Goal: Task Accomplishment & Management: Complete application form

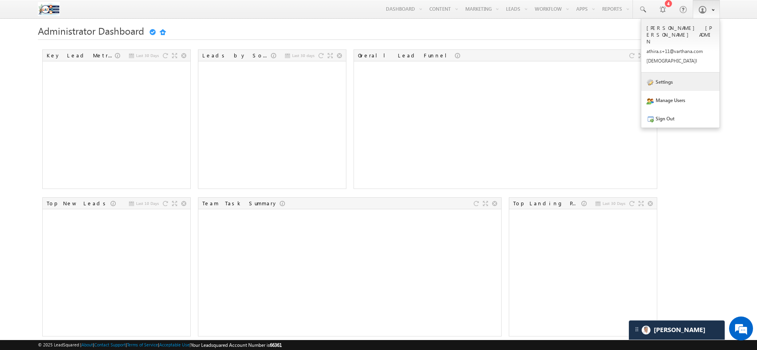
click at [670, 73] on link "Settings" at bounding box center [680, 82] width 78 height 18
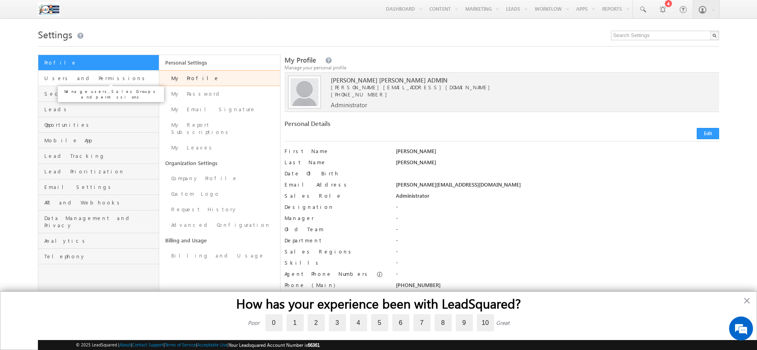
click at [76, 77] on span "Users and Permissions" at bounding box center [100, 78] width 112 height 7
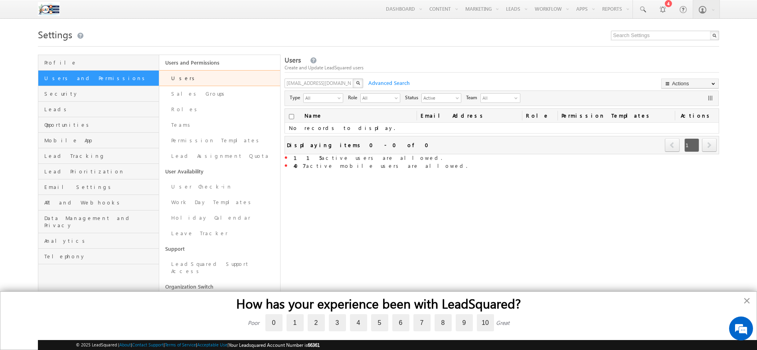
click at [745, 298] on button "×" at bounding box center [747, 300] width 8 height 13
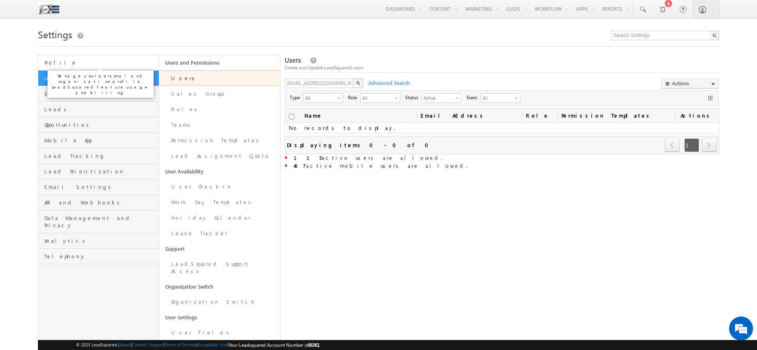
click at [69, 64] on span "Profile" at bounding box center [100, 62] width 112 height 7
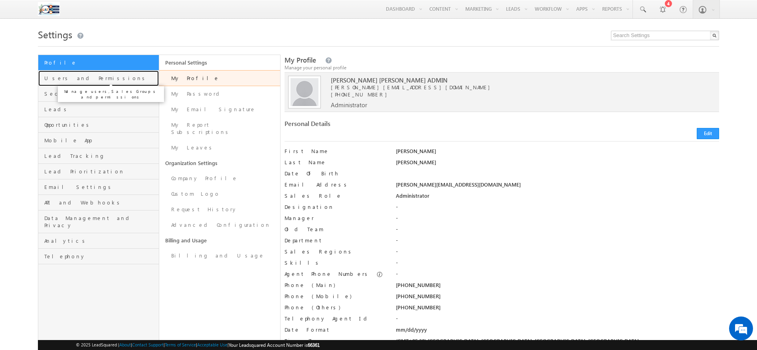
click at [64, 76] on span "Users and Permissions" at bounding box center [100, 78] width 112 height 7
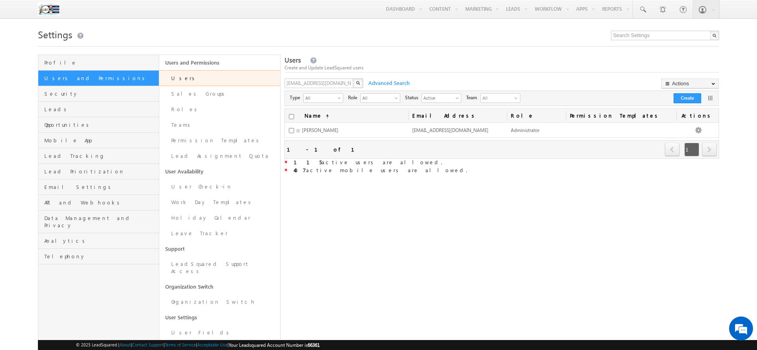
click at [187, 80] on link "Users" at bounding box center [219, 78] width 121 height 16
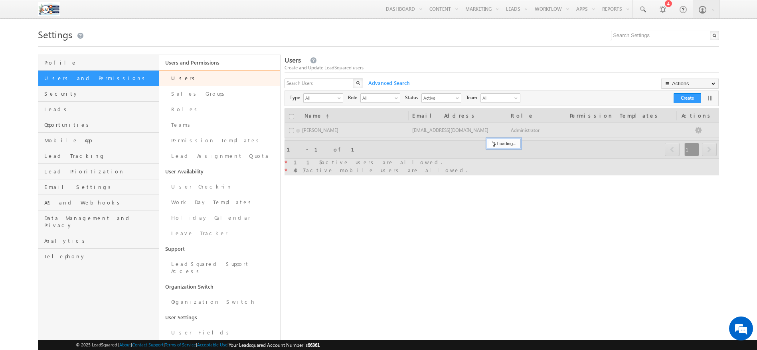
click at [349, 83] on div "X" at bounding box center [324, 85] width 80 height 12
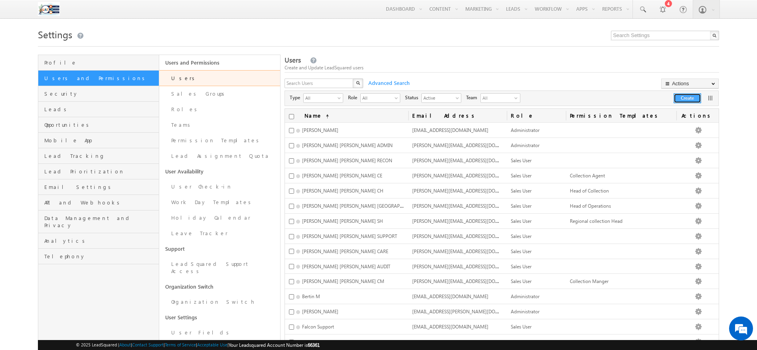
click at [692, 98] on button "Create" at bounding box center [687, 98] width 28 height 10
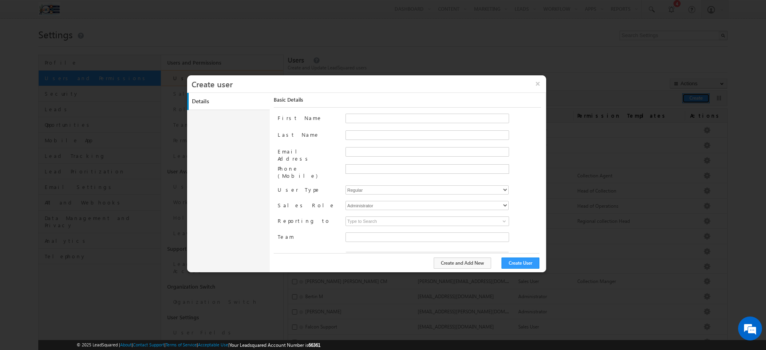
type input "24124ff3-7fde-11eb-8916-02c8fa2d3ed4"
click at [353, 122] on input "First Name" at bounding box center [427, 119] width 164 height 10
type input "Ria"
click at [345, 134] on input "Last Name" at bounding box center [427, 135] width 164 height 10
type input "Jain"
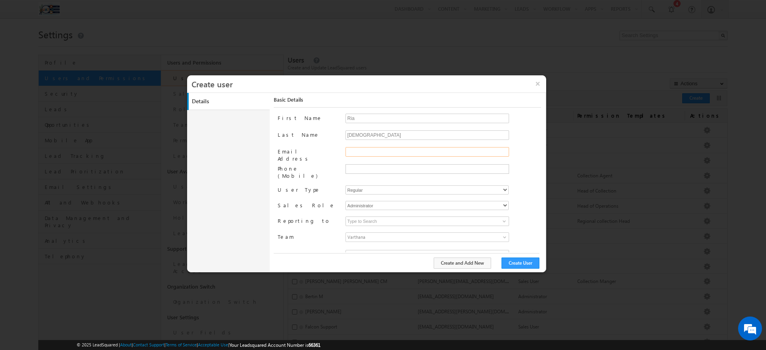
click at [346, 148] on input "Email Address" at bounding box center [427, 152] width 164 height 10
paste input "ria.jain@varthana.com"
click at [360, 153] on input "ria.jain@varthana.com" at bounding box center [427, 152] width 164 height 10
type input "ria.jain+1@varthana.com"
click at [365, 138] on input "Jain" at bounding box center [427, 135] width 164 height 10
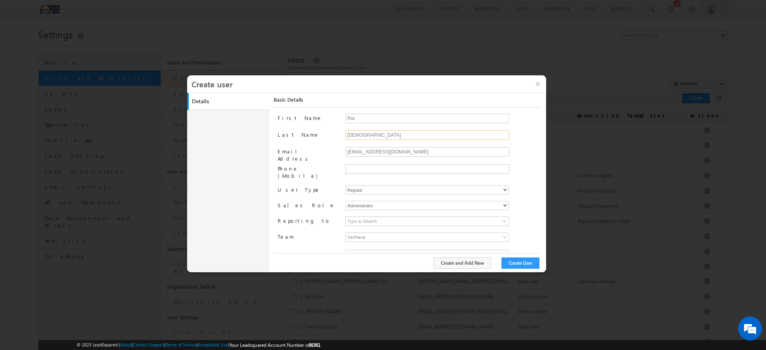
click at [365, 138] on input "Jain" at bounding box center [427, 135] width 164 height 10
paste input "Suresh"
click at [365, 138] on input "Jain" at bounding box center [427, 135] width 164 height 10
click at [365, 138] on input "Suresh Jain" at bounding box center [427, 135] width 164 height 10
type input "Suresh Jain"
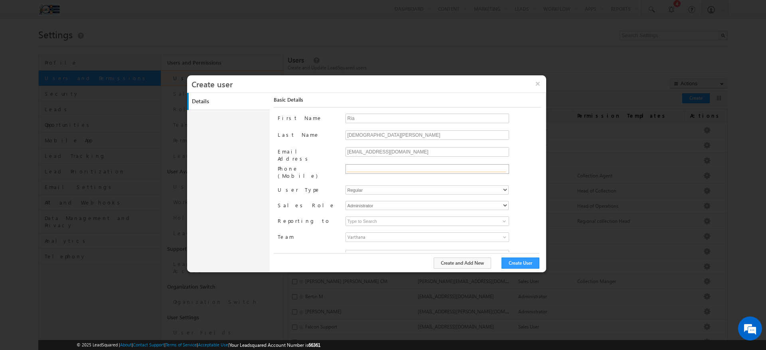
click at [363, 170] on input "text" at bounding box center [427, 169] width 160 height 6
paste input "9920389331"
type input "+91-9920389331"
click at [361, 185] on select "Regular Mobile" at bounding box center [426, 189] width 163 height 9
click at [345, 185] on select "Regular Mobile" at bounding box center [426, 189] width 163 height 9
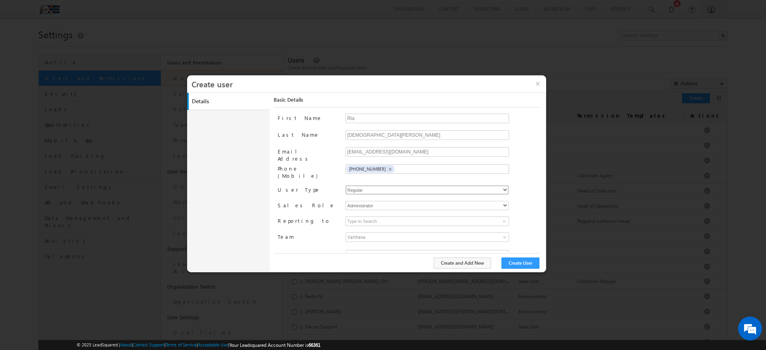
scroll to position [6, 0]
click at [498, 211] on link at bounding box center [503, 215] width 10 height 8
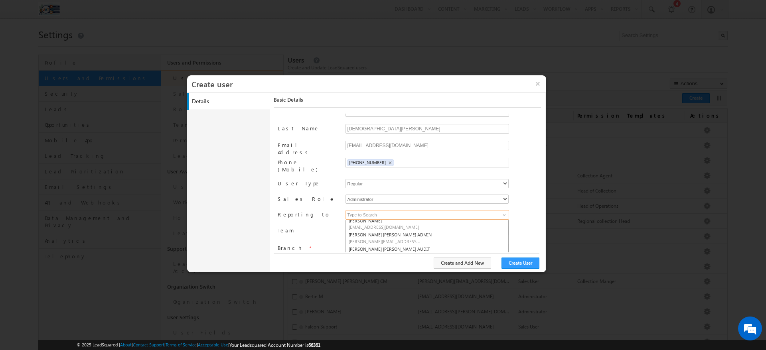
scroll to position [8, 0]
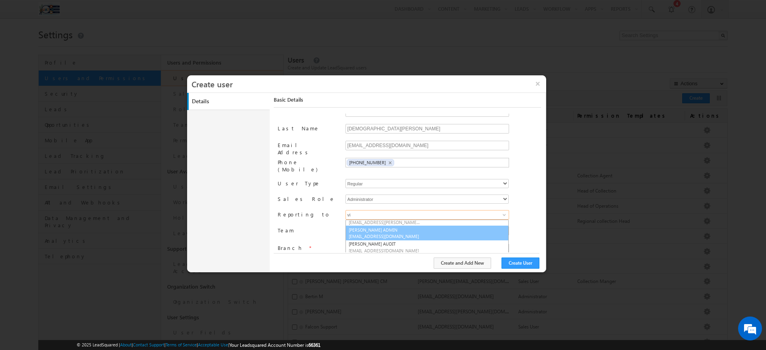
click at [389, 226] on link "Vishal Gupta ADMIN vishal.gupta+1@varthana.com" at bounding box center [426, 233] width 163 height 15
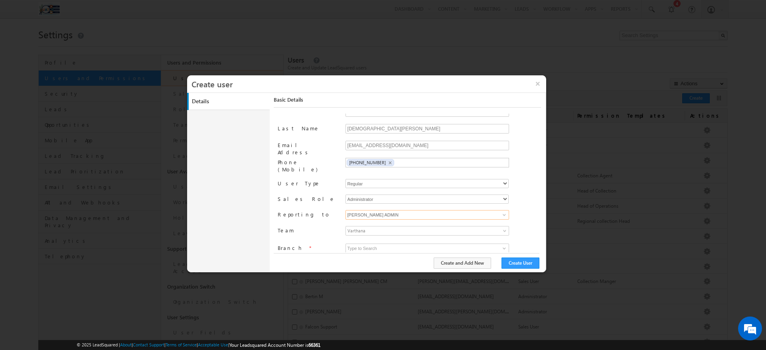
type input "Vishal Gupta ADMIN"
click at [493, 244] on input at bounding box center [427, 249] width 164 height 10
click at [498, 244] on link at bounding box center [503, 248] width 10 height 8
click at [403, 253] on link "Bangalore" at bounding box center [427, 257] width 164 height 9
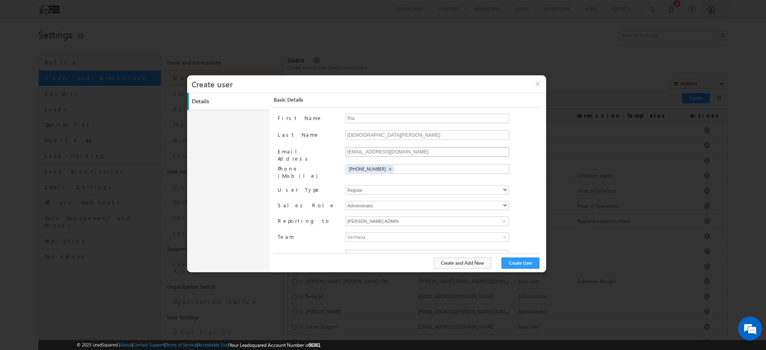
type input "Bangalore"
drag, startPoint x: 420, startPoint y: 148, endPoint x: 257, endPoint y: 168, distance: 164.4
click at [257, 168] on div "Details Work Details Location Details Manage Permissions Other Details Report S…" at bounding box center [366, 182] width 359 height 179
click at [531, 256] on div "Create and Add New Create User" at bounding box center [407, 263] width 266 height 20
click at [528, 260] on button "Create User" at bounding box center [520, 263] width 38 height 11
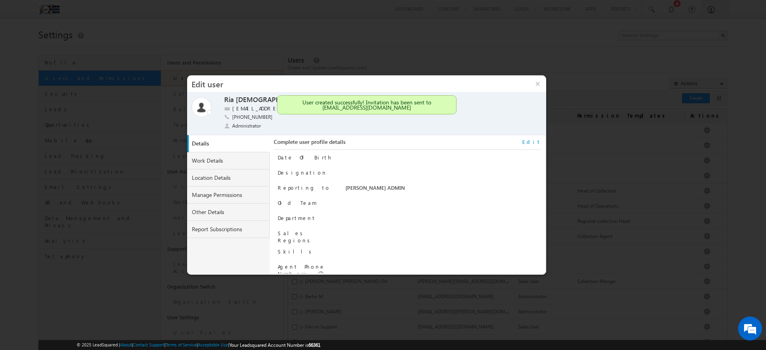
scroll to position [81, 0]
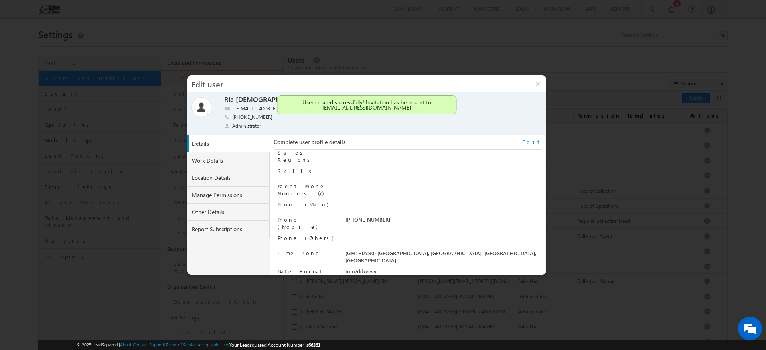
click at [536, 141] on link "Edit" at bounding box center [531, 141] width 19 height 7
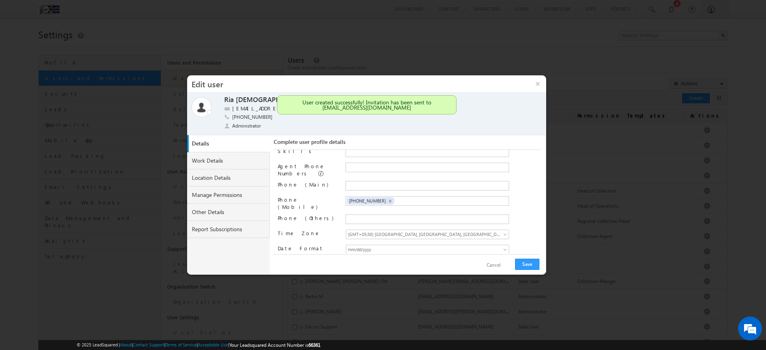
scroll to position [103, 0]
click at [365, 198] on span "+91-9920389331" at bounding box center [367, 200] width 37 height 5
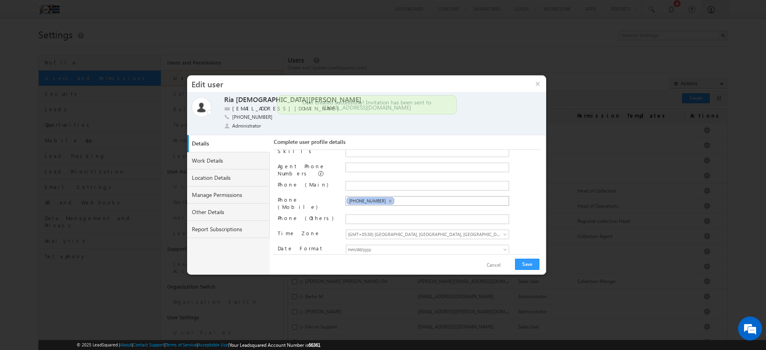
click at [365, 198] on span "+91-9920389331" at bounding box center [367, 200] width 37 height 5
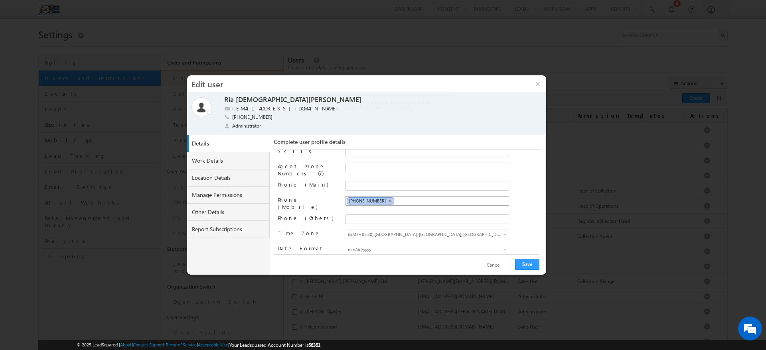
copy span "+91-9920389331"
click at [365, 198] on span "+91-9920389331" at bounding box center [367, 200] width 37 height 5
paste input "+91-9920389331"
type input "+91-9920389331"
click at [355, 184] on input "+91-9920389331" at bounding box center [380, 186] width 67 height 6
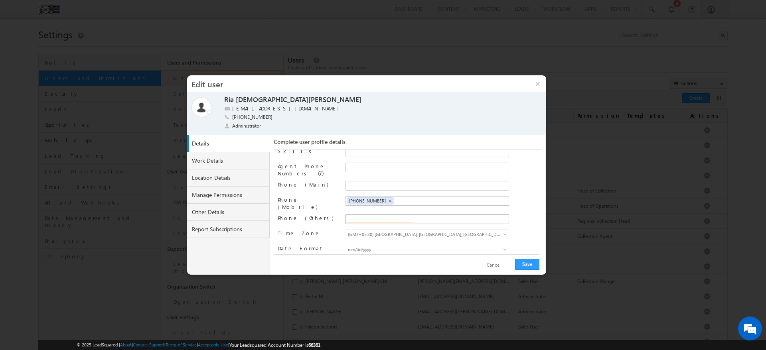
paste input "+91-9920389331"
click at [351, 216] on input "+91-9920389331" at bounding box center [380, 219] width 67 height 6
type input "+91-9920389331"
click at [527, 263] on button "Save" at bounding box center [527, 264] width 24 height 11
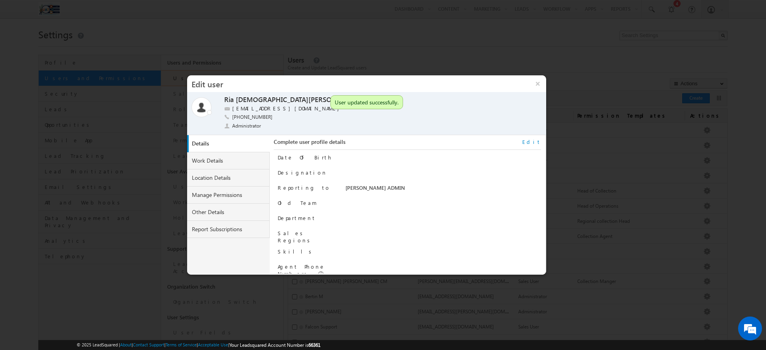
scroll to position [81, 0]
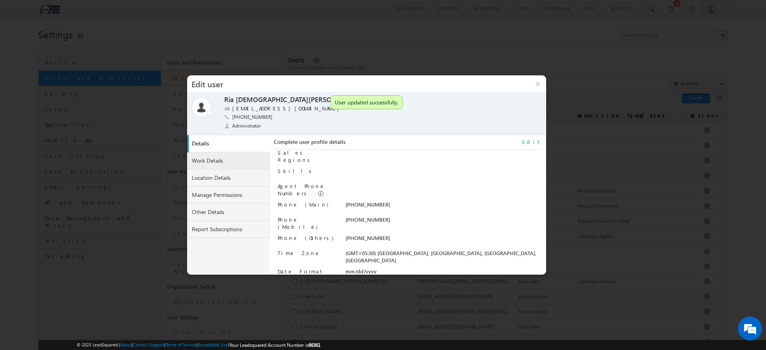
click at [220, 163] on link "Work Details" at bounding box center [228, 160] width 83 height 17
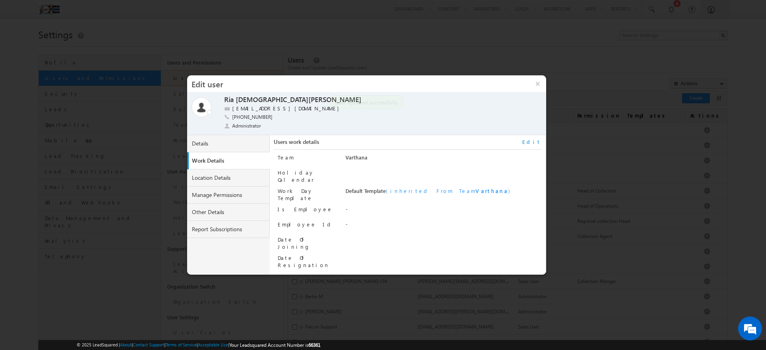
click at [534, 142] on link "Edit" at bounding box center [531, 141] width 19 height 7
click at [347, 207] on input "Is Employee" at bounding box center [347, 209] width 5 height 5
checkbox input "true"
click at [349, 221] on input "Employee Id" at bounding box center [427, 226] width 164 height 10
type input "t"
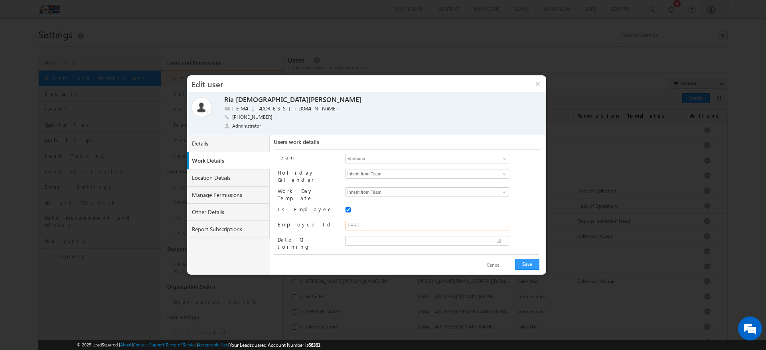
paste input "2661"
type input "TEST-2661"
click at [531, 264] on button "Save" at bounding box center [527, 264] width 24 height 11
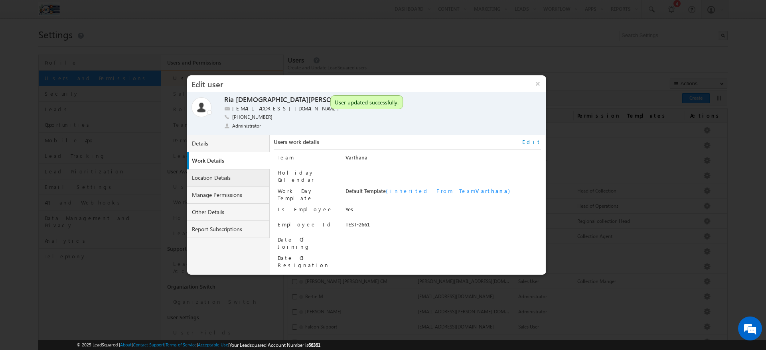
click at [216, 177] on link "Location Details" at bounding box center [228, 178] width 83 height 17
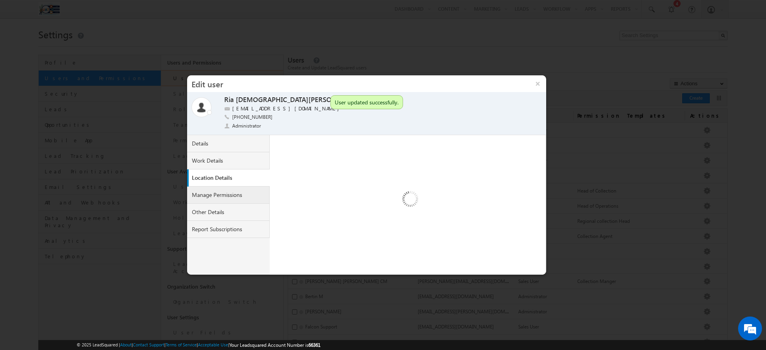
click at [224, 198] on link "Manage Permissions" at bounding box center [228, 195] width 83 height 17
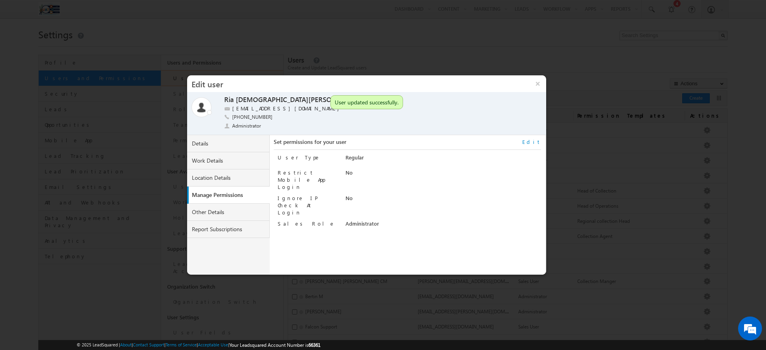
click at [539, 142] on link "Edit" at bounding box center [531, 141] width 19 height 7
click at [350, 196] on input "Ignore IP Check At Login" at bounding box center [347, 198] width 5 height 5
checkbox input "true"
click at [530, 264] on button "Save" at bounding box center [527, 264] width 24 height 11
click at [530, 141] on div "Set permissions for your user Edit" at bounding box center [407, 144] width 267 height 12
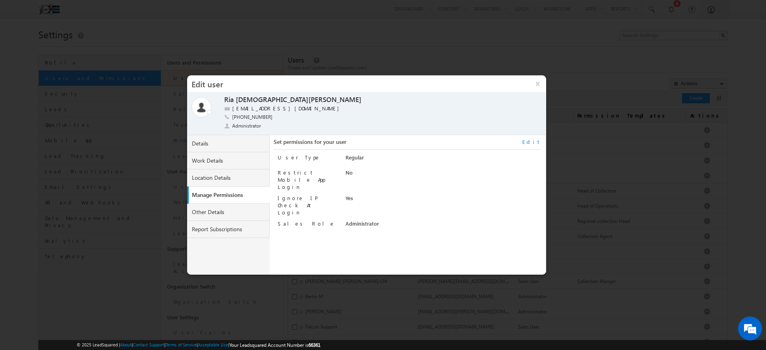
click at [536, 142] on link "Edit" at bounding box center [531, 141] width 19 height 7
click at [346, 196] on input "Ignore IP Check At Login" at bounding box center [347, 198] width 5 height 5
checkbox input "false"
click at [521, 264] on button "Save" at bounding box center [527, 264] width 24 height 11
click at [213, 212] on link "Other Details" at bounding box center [228, 212] width 83 height 17
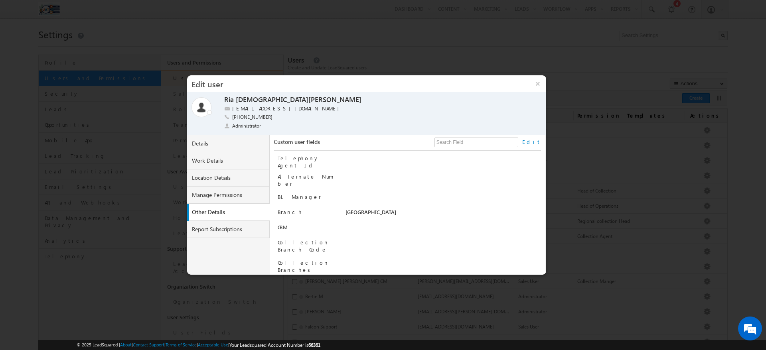
click at [538, 142] on link "Edit" at bounding box center [531, 141] width 19 height 7
click at [363, 212] on input "Not Specified" at bounding box center [427, 217] width 164 height 10
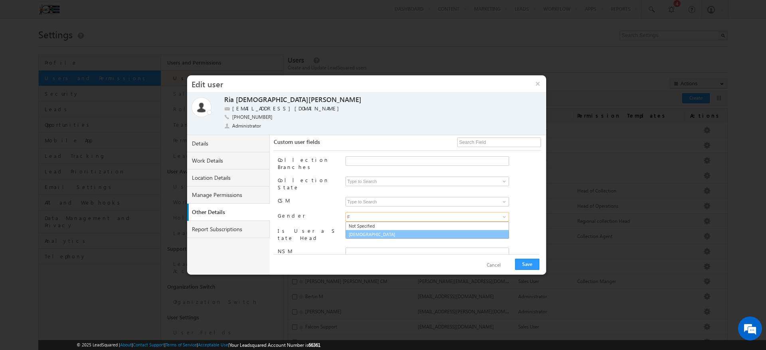
click at [372, 230] on link "Female" at bounding box center [427, 234] width 164 height 9
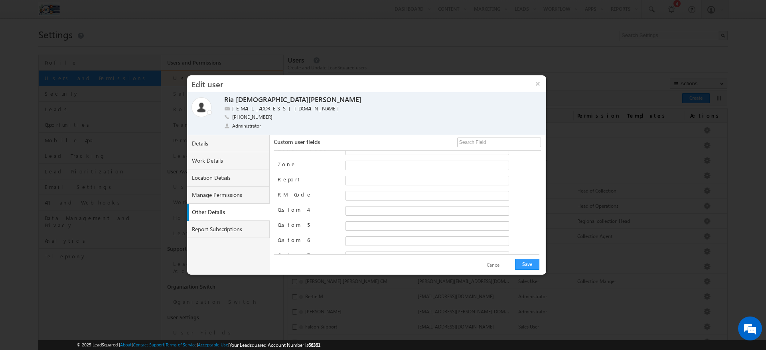
scroll to position [288, 0]
type input "Female"
click at [531, 263] on button "Save" at bounding box center [527, 264] width 24 height 11
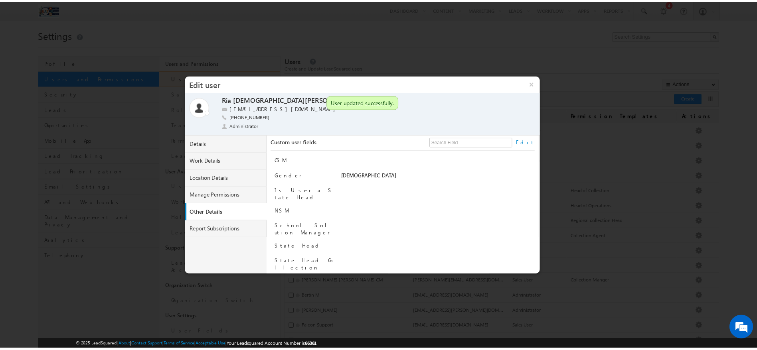
scroll to position [0, 0]
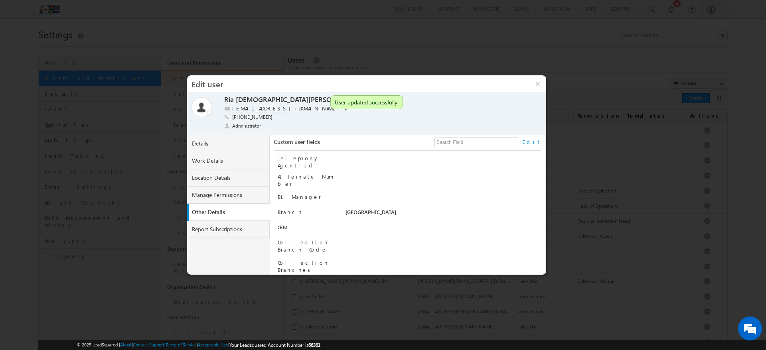
click at [272, 110] on label "ria.jain+1@varthana.com" at bounding box center [287, 109] width 111 height 8
copy label "ria.jain+1@varthana.com"
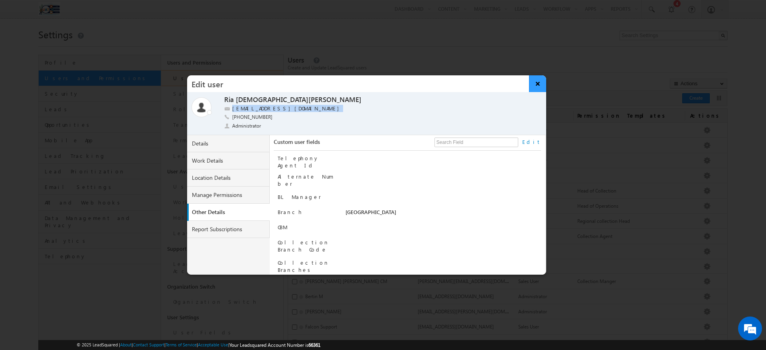
click at [536, 81] on button "×" at bounding box center [537, 83] width 17 height 17
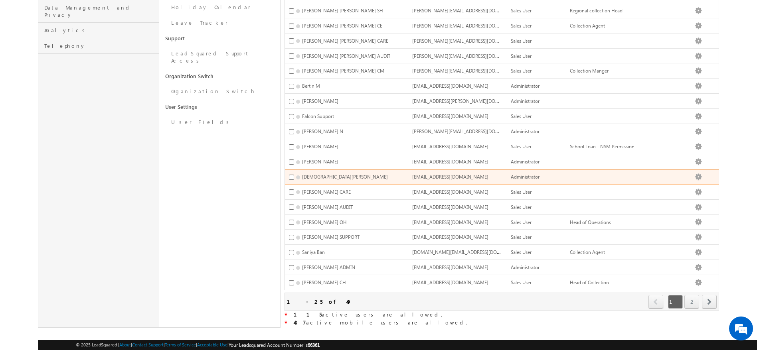
scroll to position [40, 0]
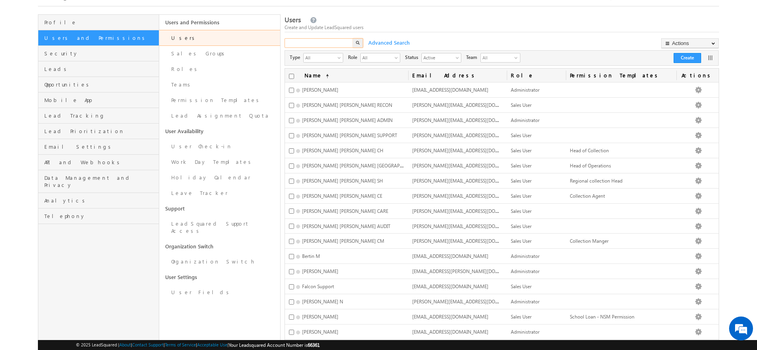
click at [305, 47] on input "text" at bounding box center [318, 43] width 69 height 10
type input "ria"
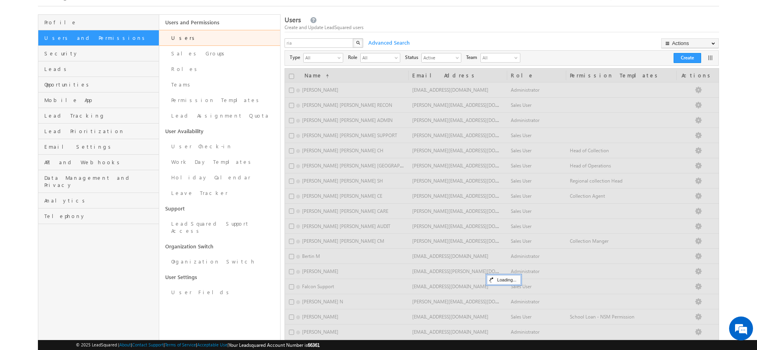
scroll to position [16, 0]
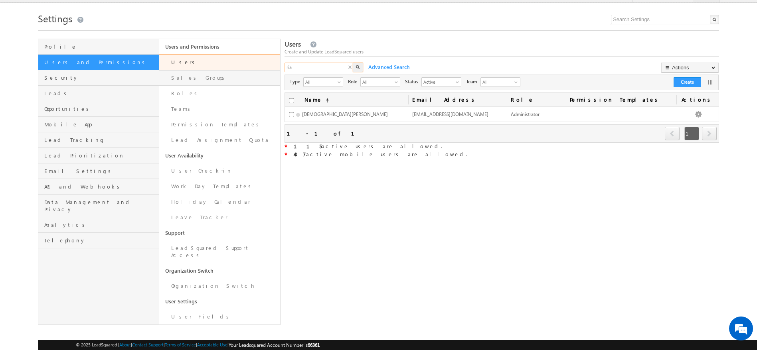
drag, startPoint x: 295, startPoint y: 71, endPoint x: 251, endPoint y: 75, distance: 43.6
click at [251, 75] on div "Profile Users and Permissions Security Leads Opportunities Mobile App Lead Trac…" at bounding box center [378, 182] width 681 height 286
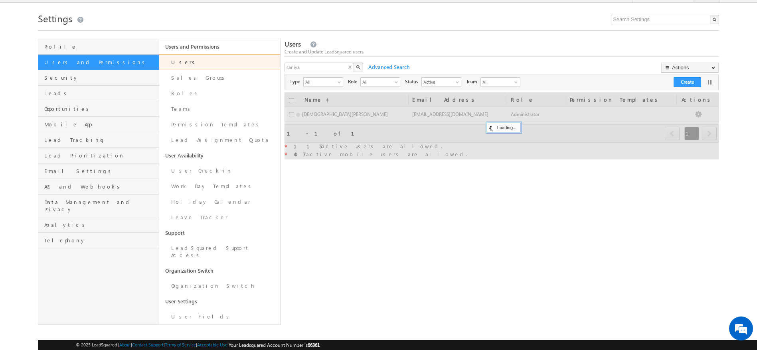
click at [358, 67] on img "button" at bounding box center [358, 67] width 4 height 4
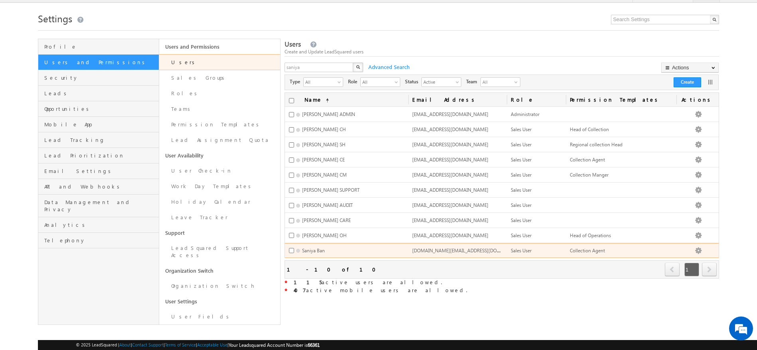
click at [382, 250] on td "Saniya Ban" at bounding box center [346, 250] width 123 height 15
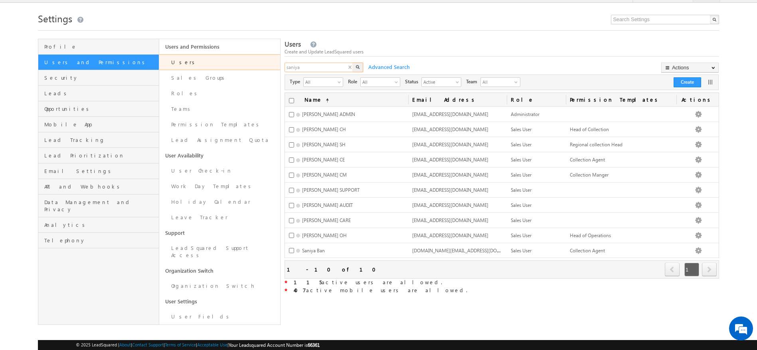
click at [292, 72] on input "saniya" at bounding box center [318, 68] width 69 height 10
type input "athira"
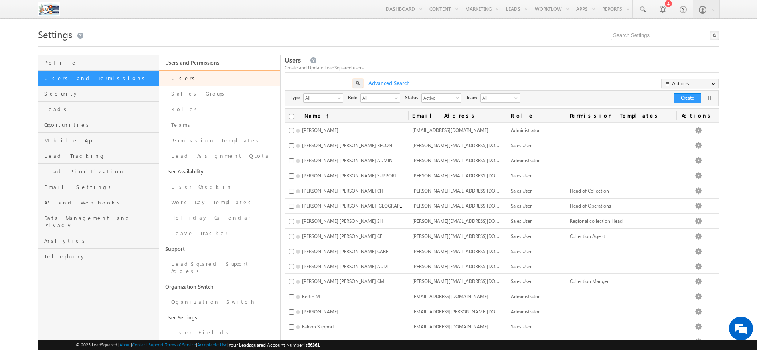
click at [309, 87] on input "text" at bounding box center [318, 84] width 69 height 10
type input "SANIYA"
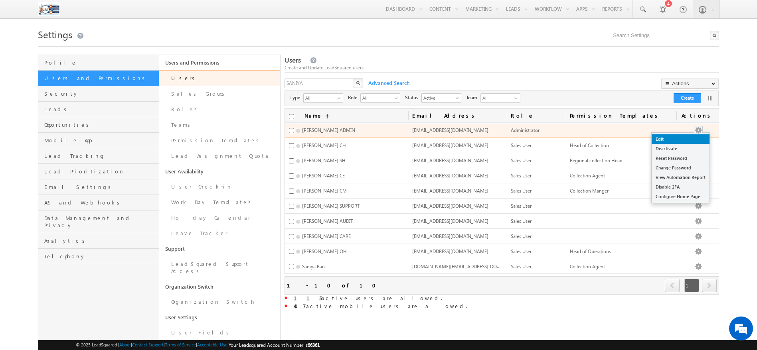
click at [698, 135] on link "Edit" at bounding box center [680, 139] width 58 height 10
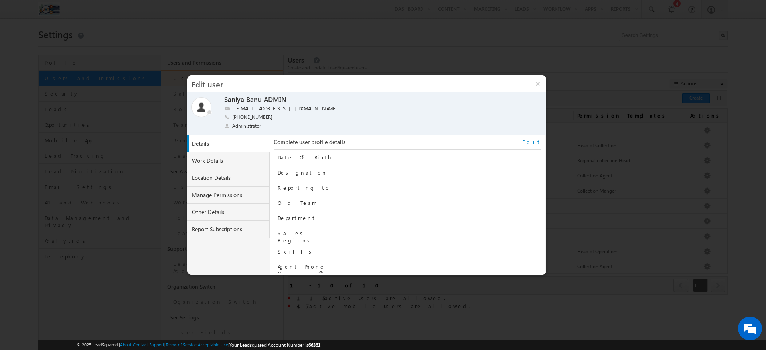
scroll to position [81, 0]
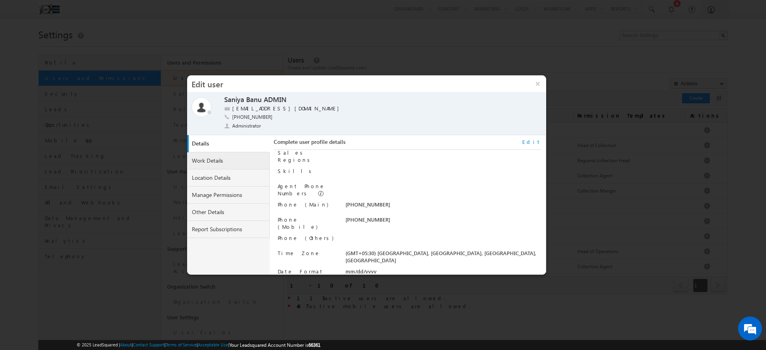
click at [225, 166] on link "Work Details" at bounding box center [228, 160] width 83 height 17
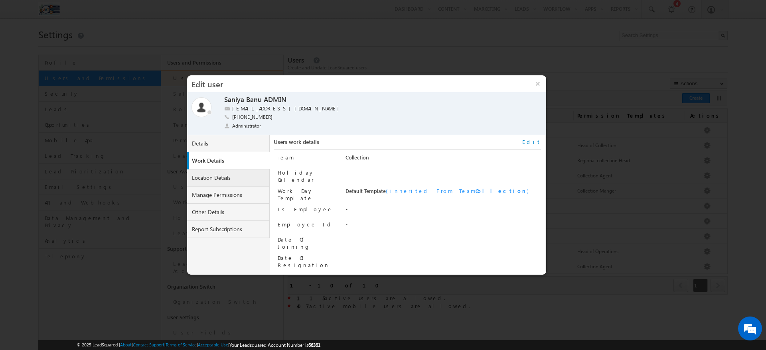
click at [227, 172] on link "Location Details" at bounding box center [228, 178] width 83 height 17
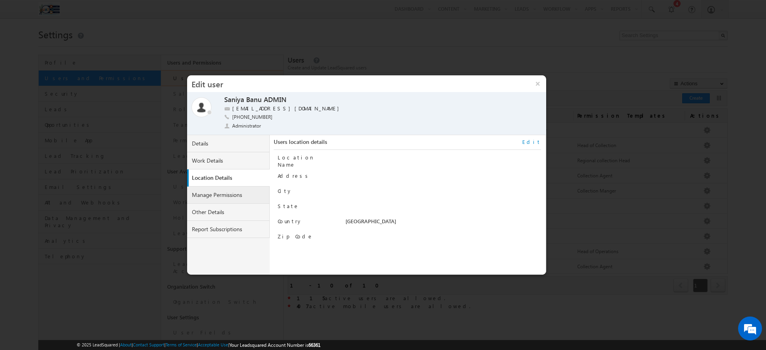
click at [226, 193] on link "Manage Permissions" at bounding box center [228, 195] width 83 height 17
click at [245, 206] on link "Other Details" at bounding box center [228, 212] width 83 height 17
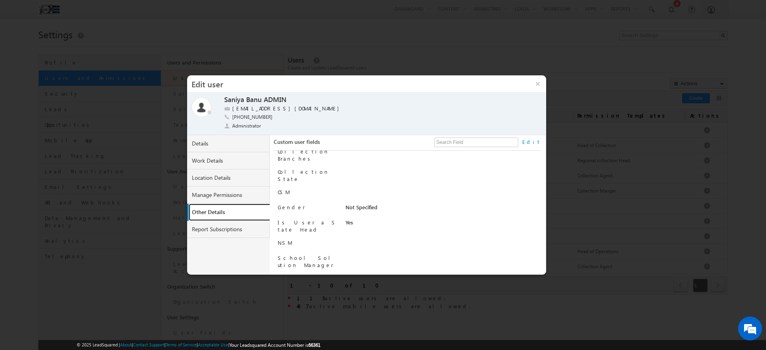
scroll to position [274, 0]
